Goal: Task Accomplishment & Management: Manage account settings

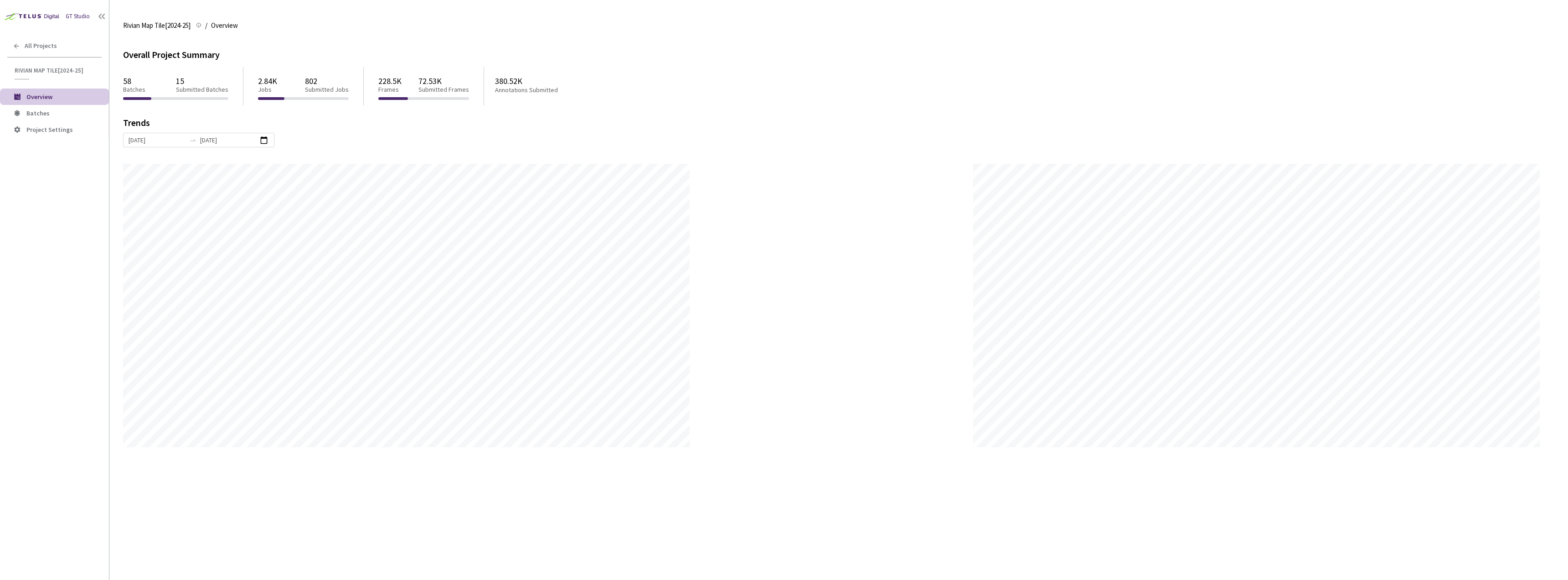
scroll to position [580, 1568]
click at [35, 107] on li "Batches" at bounding box center [54, 112] width 109 height 17
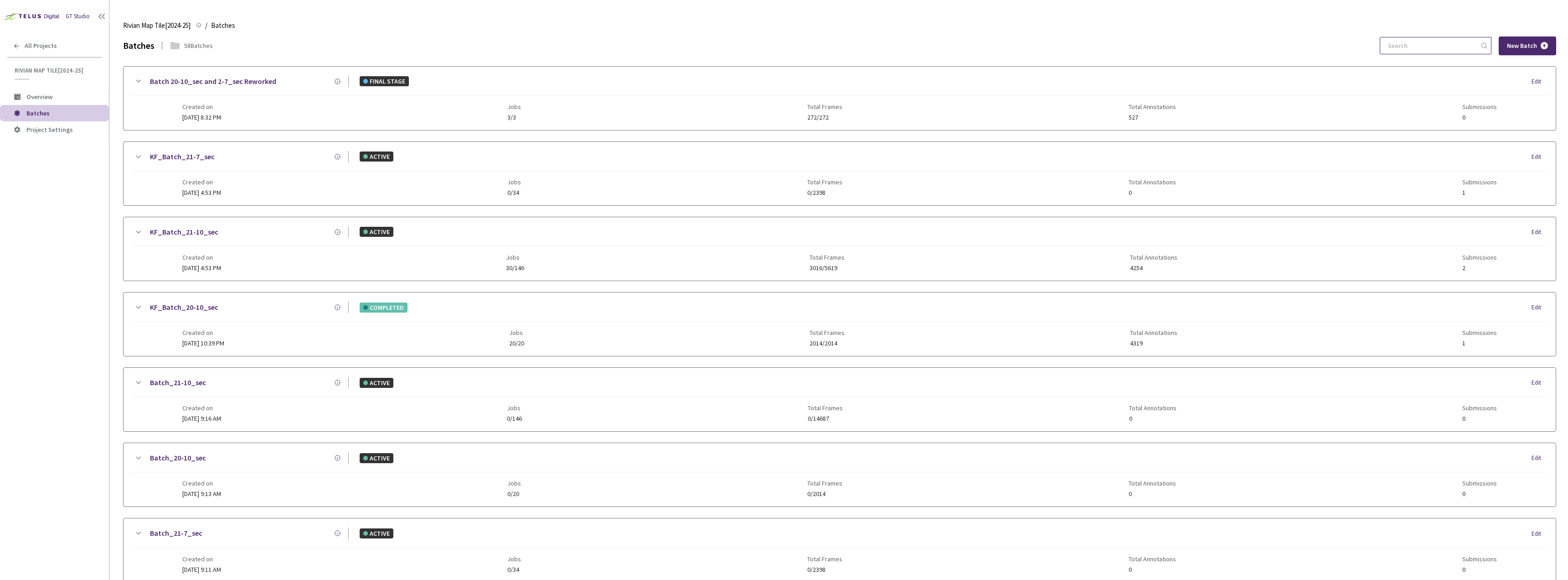
click at [1424, 47] on input at bounding box center [1431, 45] width 97 height 17
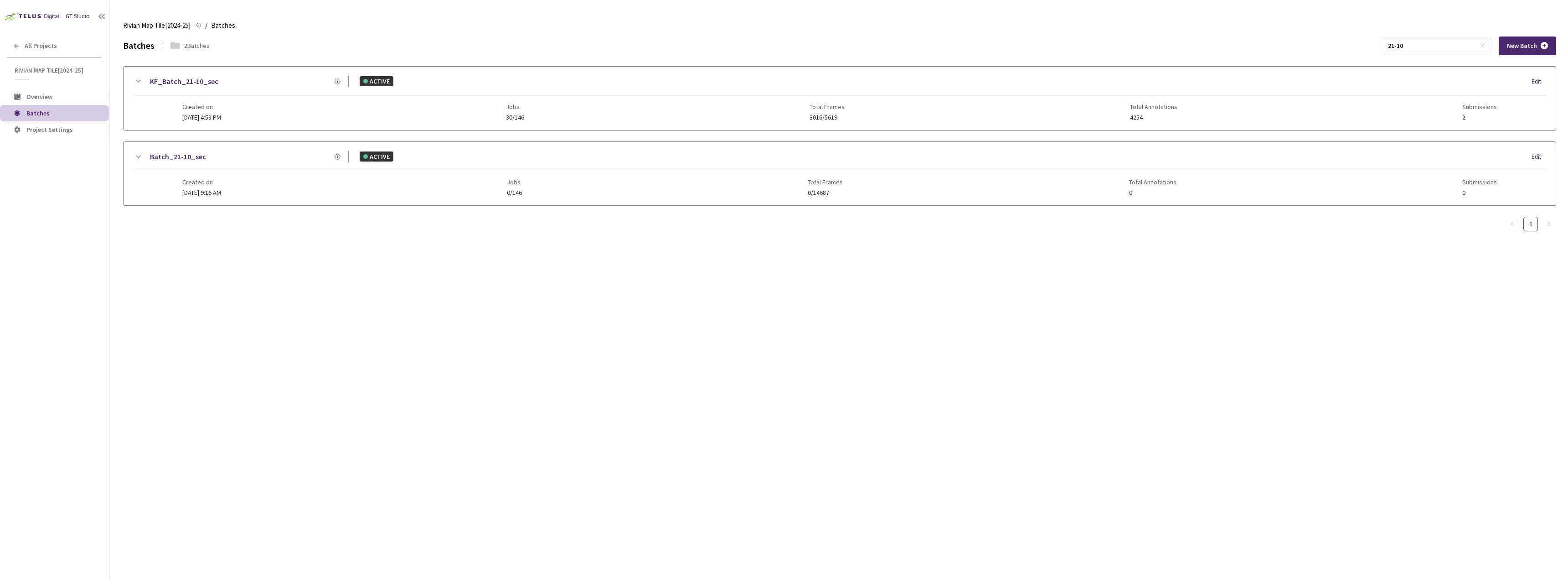
type input "21-10"
click at [207, 83] on link "KF_Batch_21-10_sec" at bounding box center [183, 81] width 68 height 12
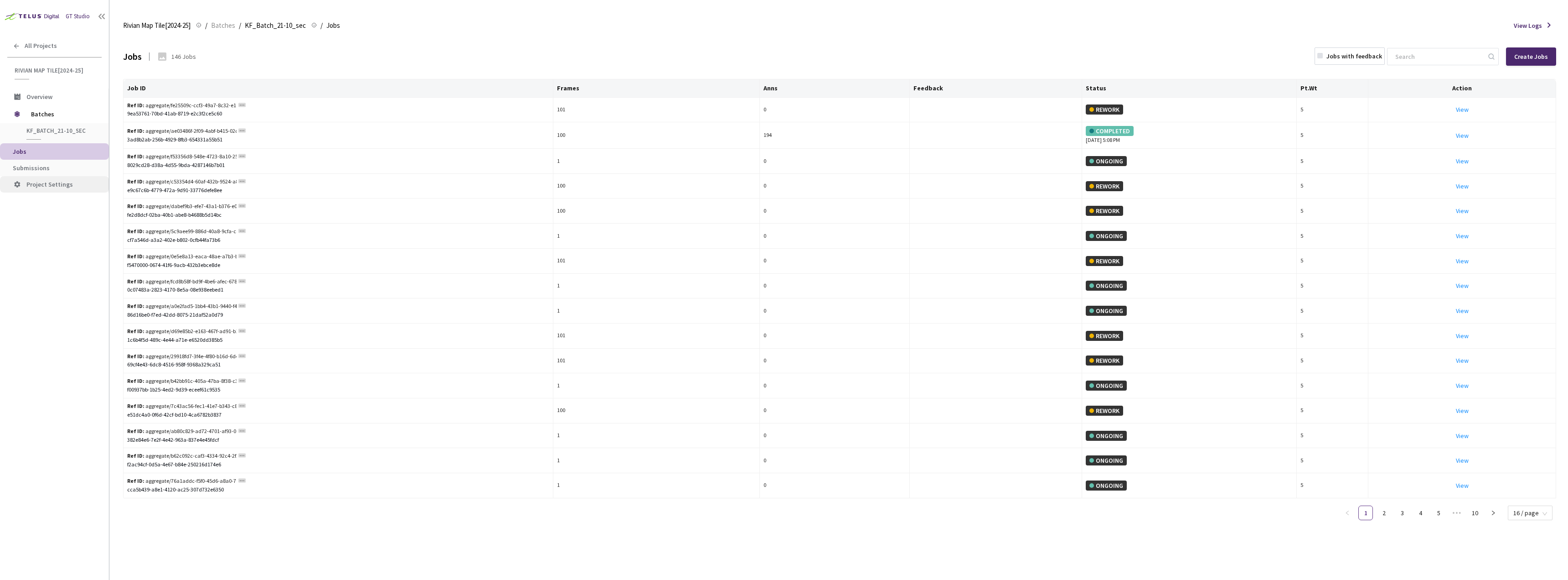
click at [48, 177] on li "Project Settings" at bounding box center [54, 184] width 109 height 17
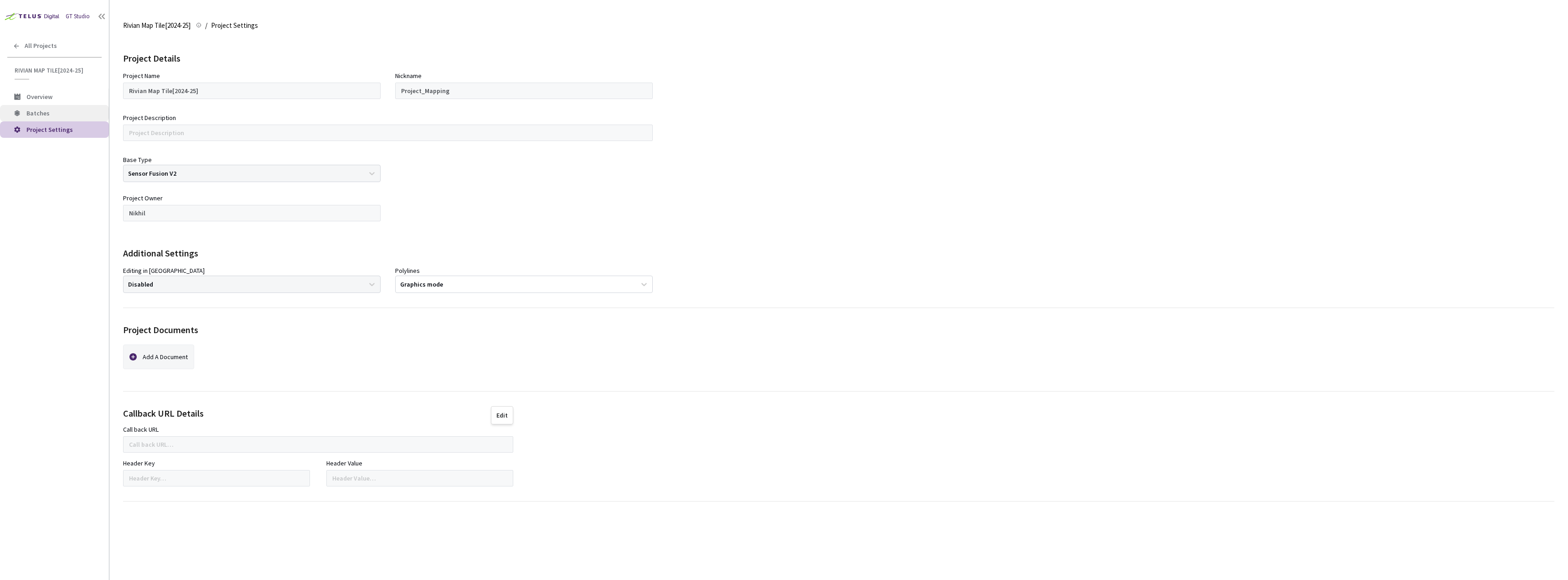
click at [53, 111] on span "Batches" at bounding box center [64, 113] width 75 height 8
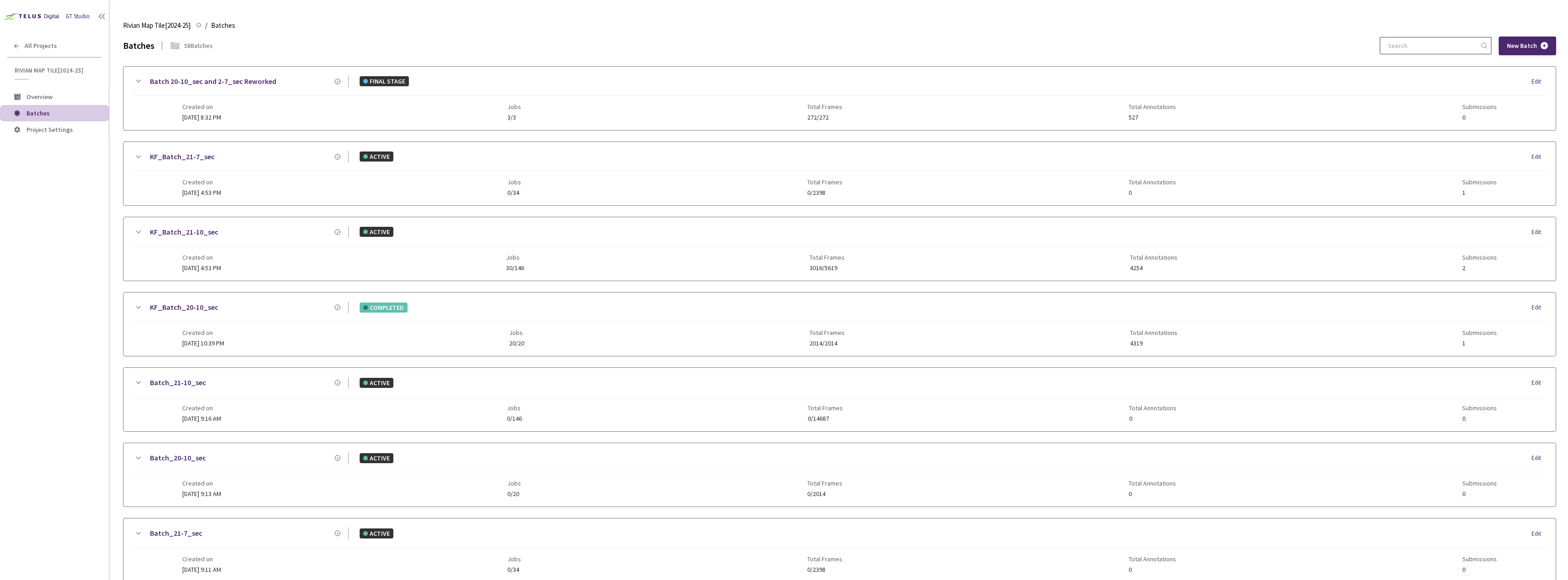
click at [1429, 40] on input at bounding box center [1431, 45] width 97 height 17
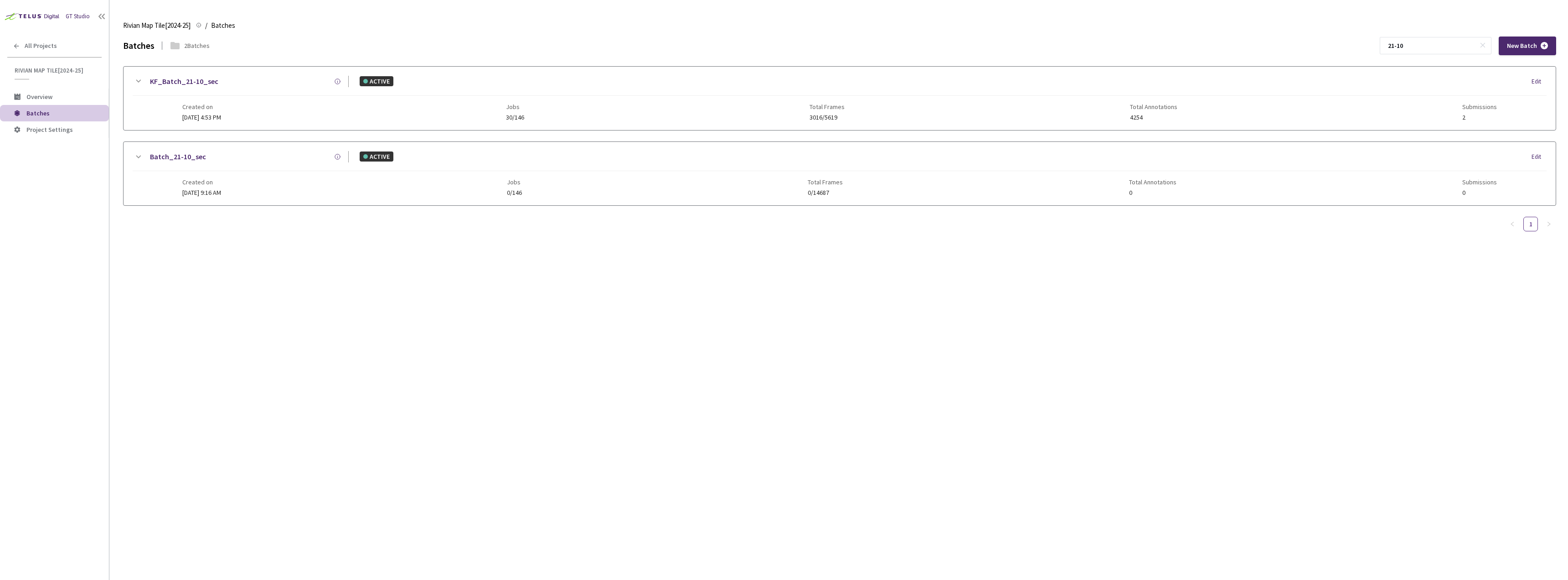
type input "21-10"
click at [183, 79] on link "KF_Batch_21-10_sec" at bounding box center [183, 81] width 68 height 12
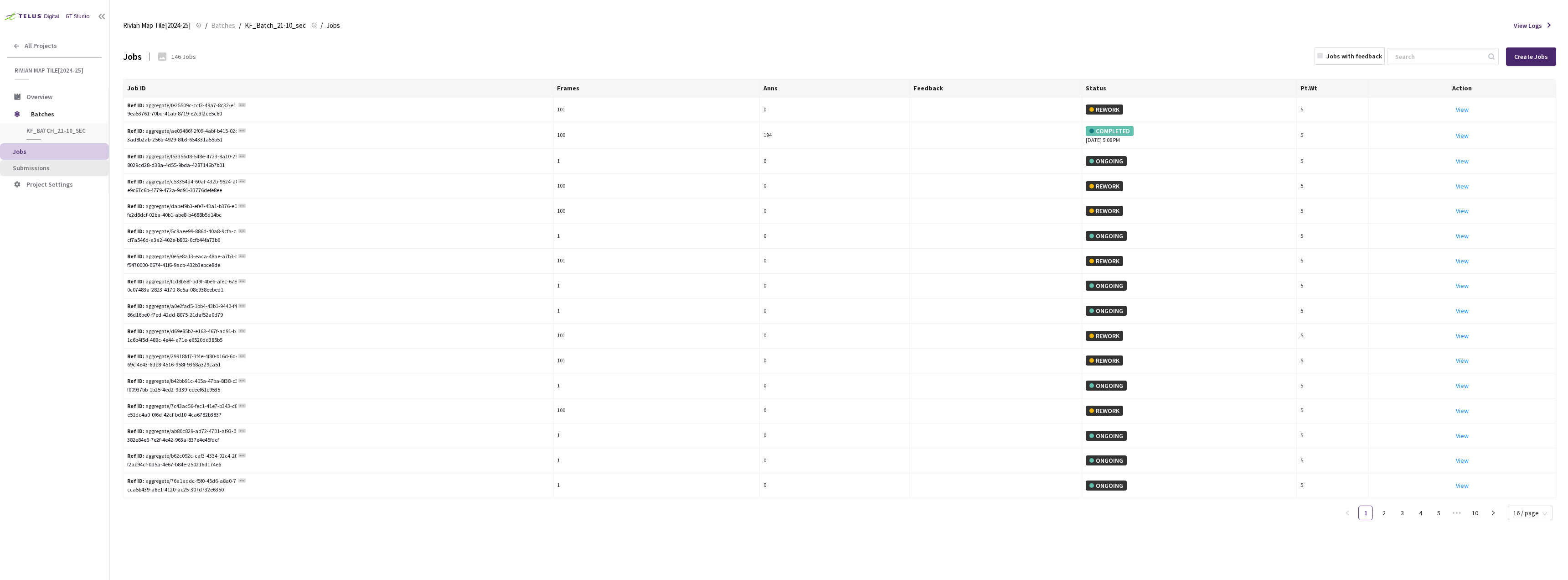
click at [48, 166] on span "Submissions" at bounding box center [57, 167] width 88 height 8
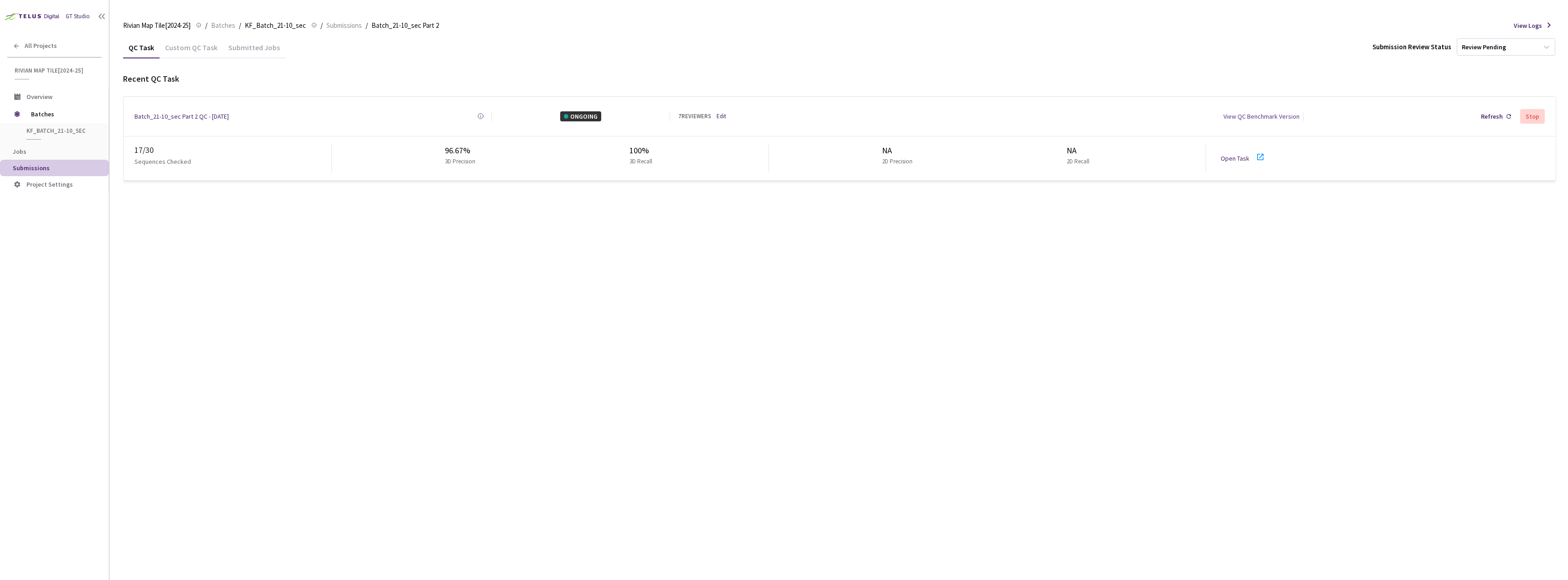
click at [1259, 154] on icon at bounding box center [1260, 157] width 11 height 11
